Goal: Task Accomplishment & Management: Manage account settings

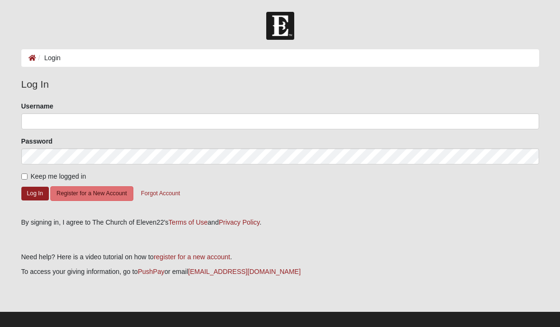
click at [51, 57] on li "Login" at bounding box center [48, 58] width 25 height 10
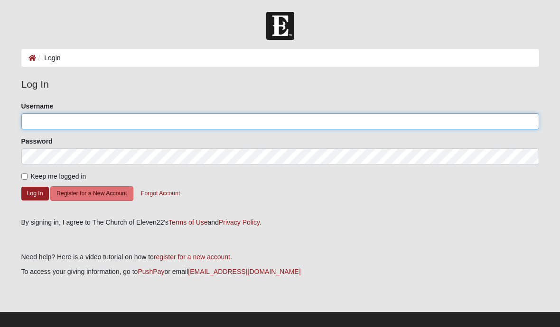
click at [33, 118] on input "Username" at bounding box center [280, 121] width 518 height 16
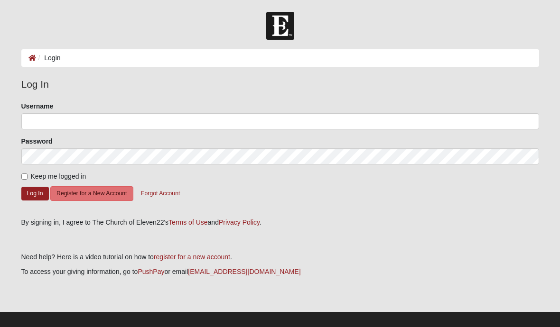
click at [48, 63] on ol "Login" at bounding box center [280, 58] width 518 height 18
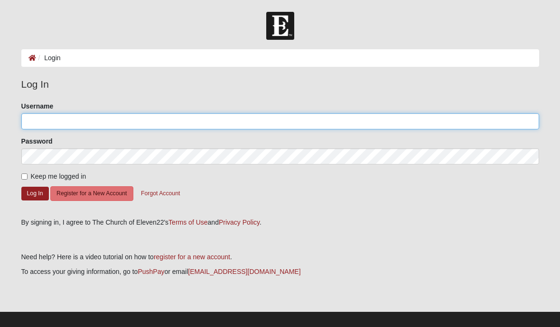
click at [36, 123] on input "Username" at bounding box center [280, 121] width 518 height 16
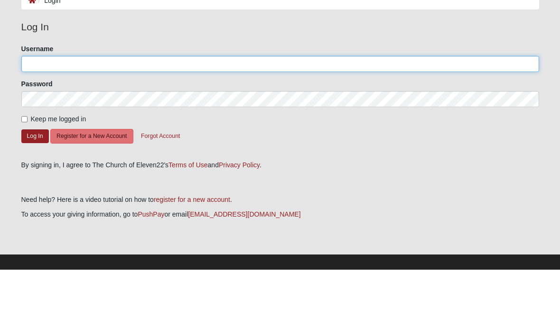
type input "K"
type input "[EMAIL_ADDRESS][DOMAIN_NAME]"
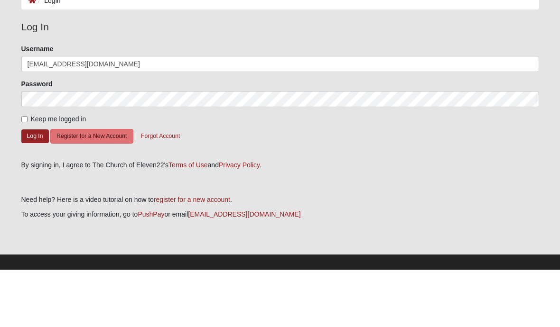
scroll to position [9, 0]
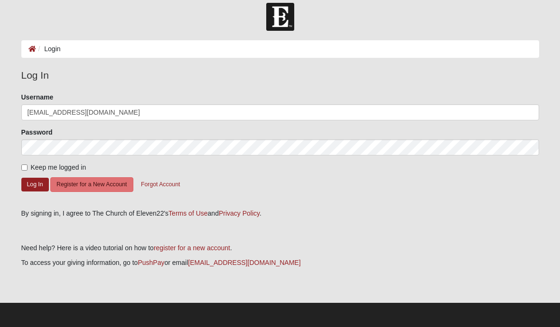
click at [37, 187] on button "Log In" at bounding box center [35, 185] width 28 height 14
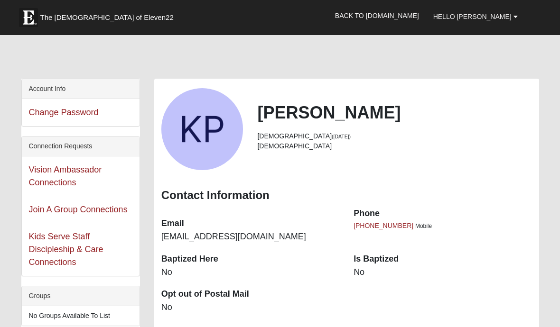
click at [414, 17] on link "Back to [DOMAIN_NAME]" at bounding box center [377, 16] width 98 height 24
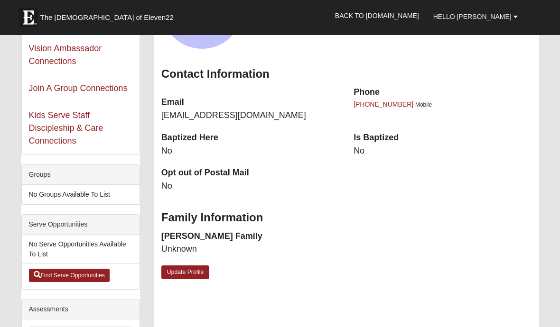
scroll to position [121, 0]
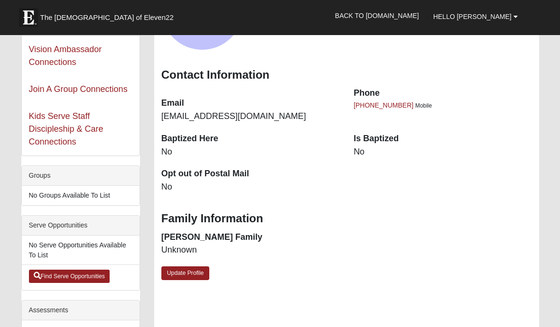
click at [513, 19] on link "Hello [PERSON_NAME]" at bounding box center [475, 17] width 99 height 24
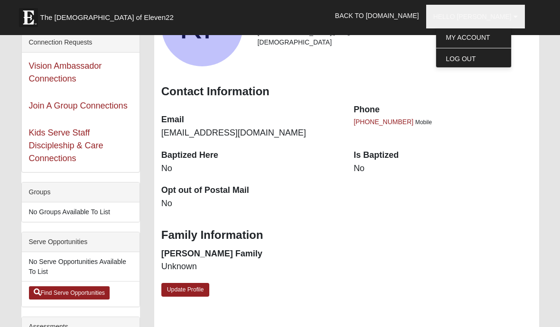
scroll to position [104, 0]
click at [375, 152] on dt "Is Baptized" at bounding box center [443, 155] width 178 height 12
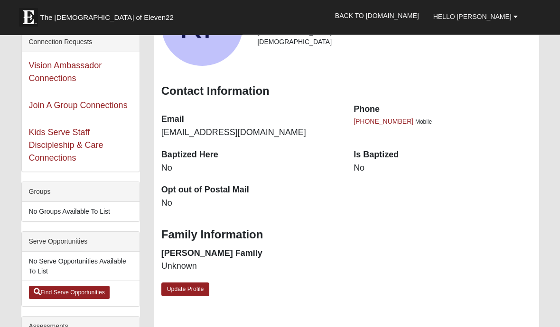
scroll to position [104, 0]
click at [361, 163] on dd "No" at bounding box center [443, 168] width 178 height 12
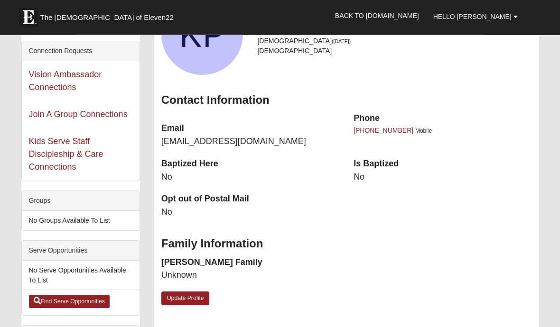
scroll to position [95, 0]
click at [362, 178] on dd "No" at bounding box center [443, 177] width 178 height 12
click at [369, 171] on dd "No" at bounding box center [443, 177] width 178 height 12
click at [380, 165] on dt "Is Baptized" at bounding box center [443, 164] width 178 height 12
click at [370, 171] on dd "No" at bounding box center [443, 177] width 178 height 12
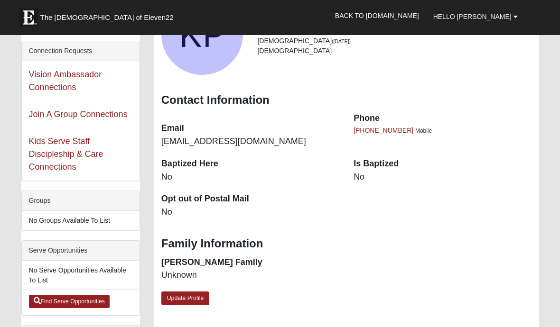
click at [365, 164] on dt "Is Baptized" at bounding box center [443, 164] width 178 height 12
click at [368, 163] on dt "Is Baptized" at bounding box center [443, 164] width 178 height 12
click at [374, 163] on dt "Is Baptized" at bounding box center [443, 164] width 178 height 12
click at [380, 164] on dt "Is Baptized" at bounding box center [443, 164] width 178 height 12
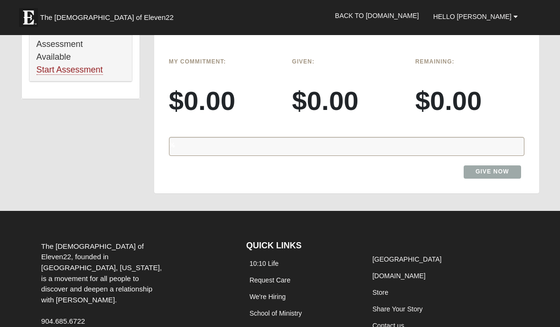
scroll to position [751, 0]
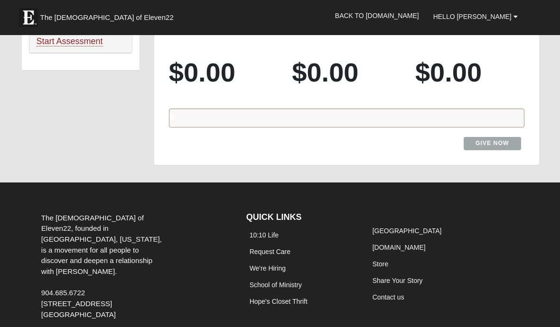
click at [416, 244] on link "[DOMAIN_NAME]" at bounding box center [399, 248] width 53 height 8
